Goal: Transaction & Acquisition: Purchase product/service

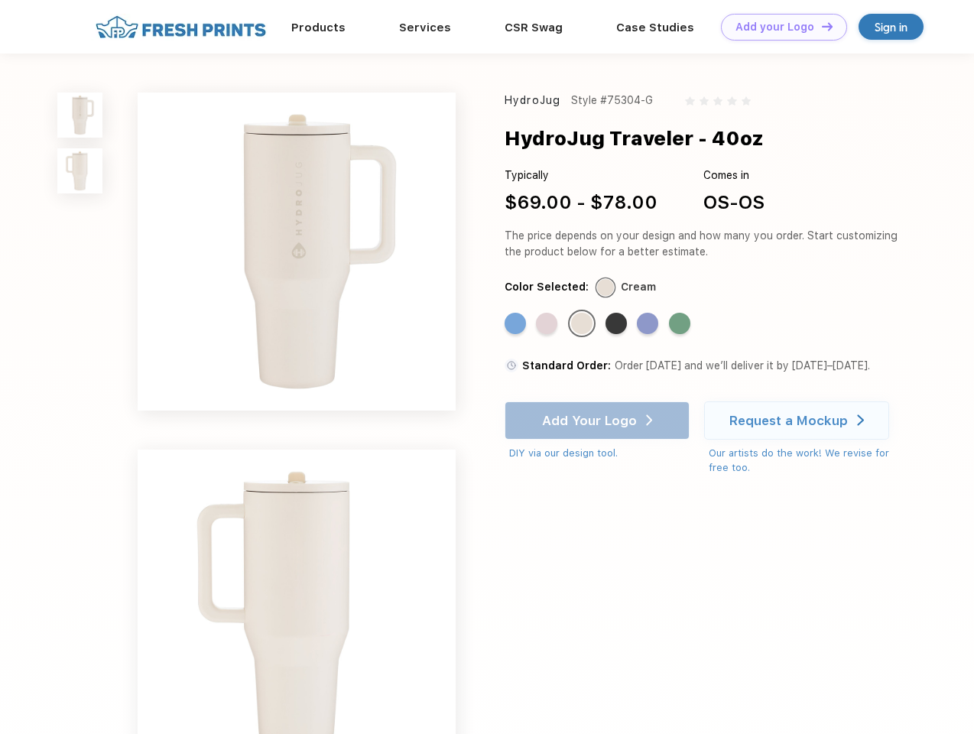
click at [778, 27] on link "Add your Logo Design Tool" at bounding box center [784, 27] width 126 height 27
click at [0, 0] on div "Design Tool" at bounding box center [0, 0] width 0 height 0
click at [820, 26] on link "Add your Logo Design Tool" at bounding box center [784, 27] width 126 height 27
click at [80, 115] on img at bounding box center [79, 115] width 45 height 45
click at [80, 171] on img at bounding box center [79, 170] width 45 height 45
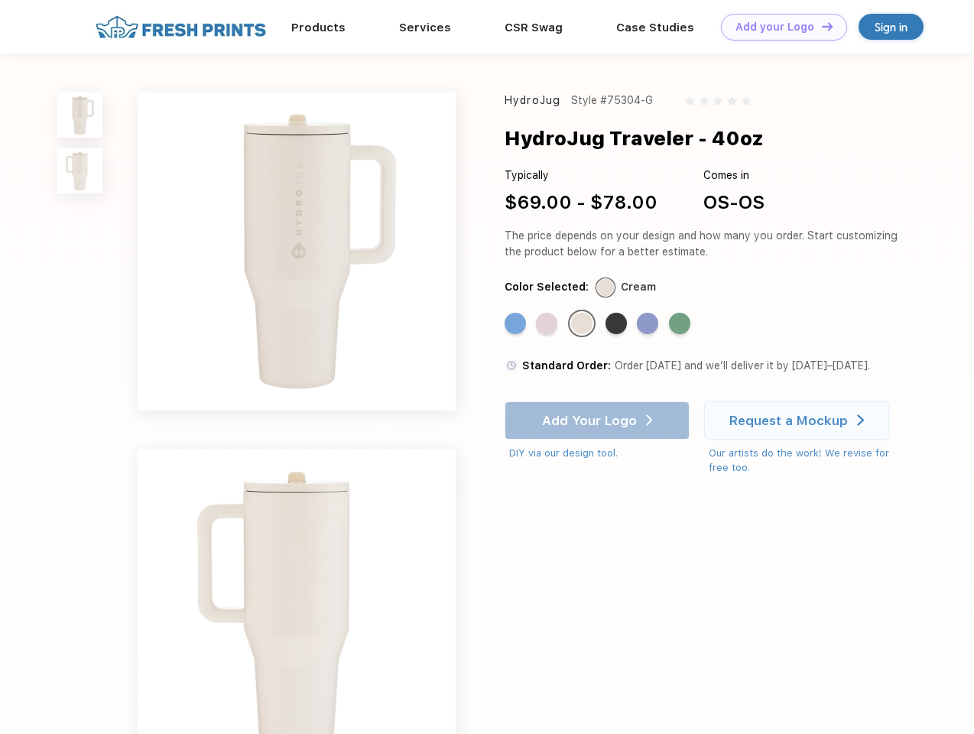
click at [517, 324] on div "Standard Color" at bounding box center [515, 323] width 21 height 21
click at [548, 324] on div "Standard Color" at bounding box center [546, 323] width 21 height 21
click at [583, 324] on div "Standard Color" at bounding box center [581, 323] width 21 height 21
click at [618, 324] on div "Standard Color" at bounding box center [616, 323] width 21 height 21
click at [649, 324] on div "Standard Color" at bounding box center [647, 323] width 21 height 21
